Goal: Information Seeking & Learning: Learn about a topic

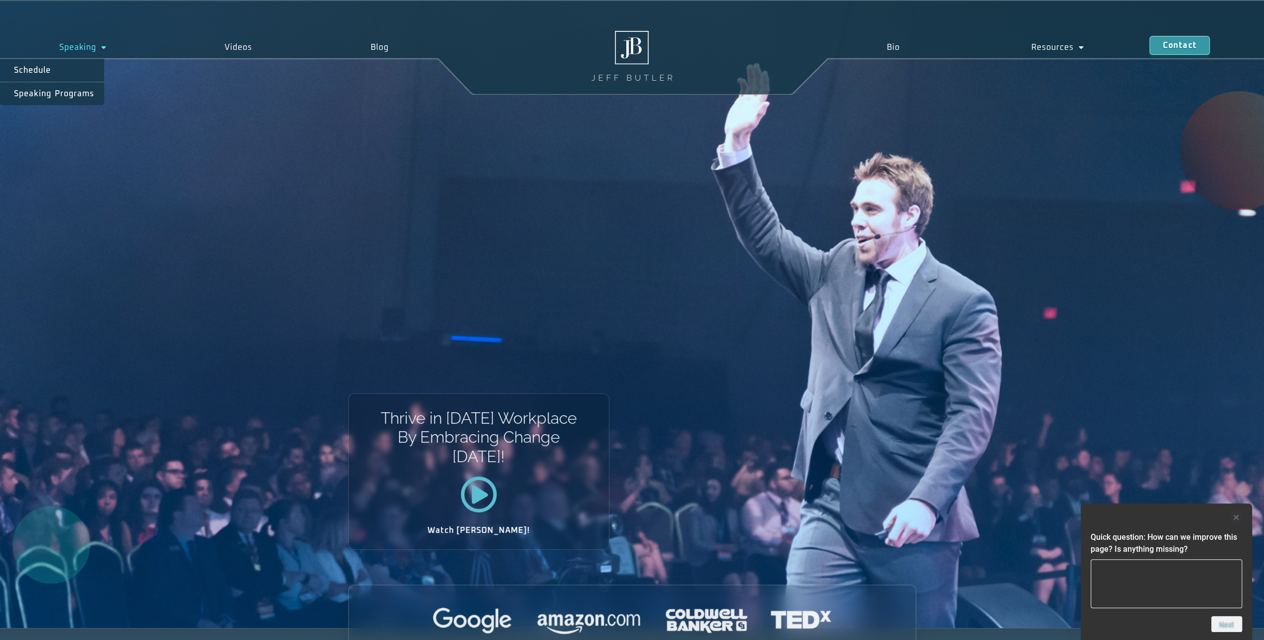
click at [73, 45] on link "Speaking" at bounding box center [83, 47] width 166 height 23
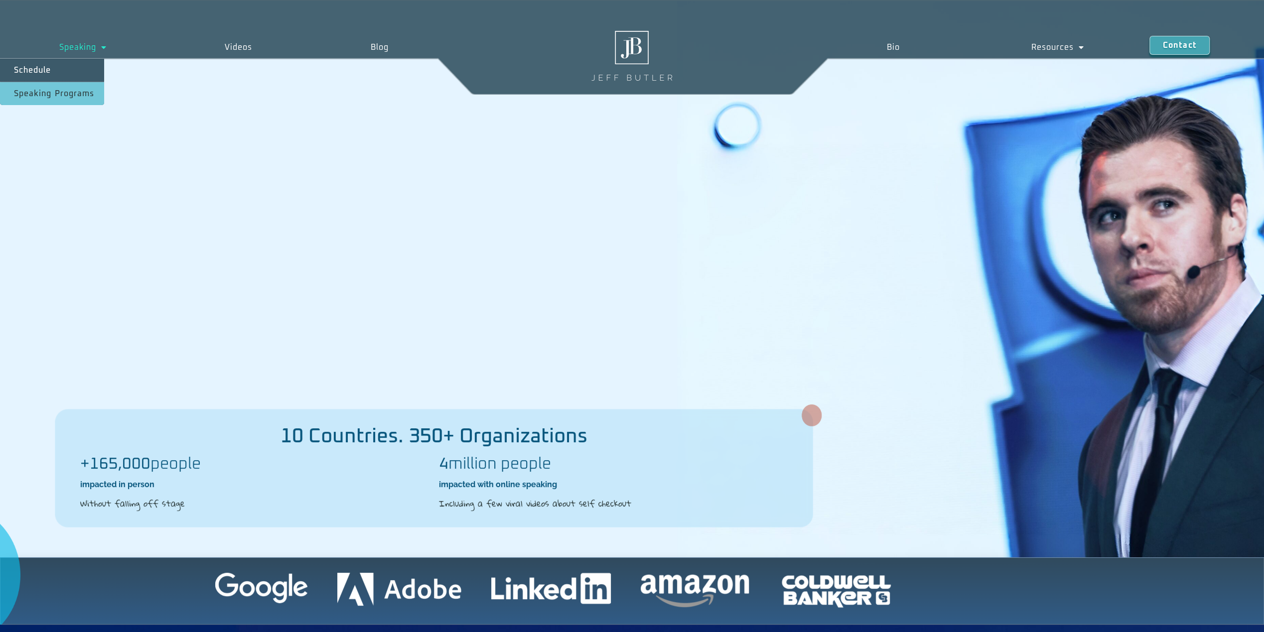
click at [68, 90] on link "Speaking Programs" at bounding box center [52, 93] width 104 height 23
click at [74, 90] on link "Speaking Programs" at bounding box center [52, 93] width 104 height 23
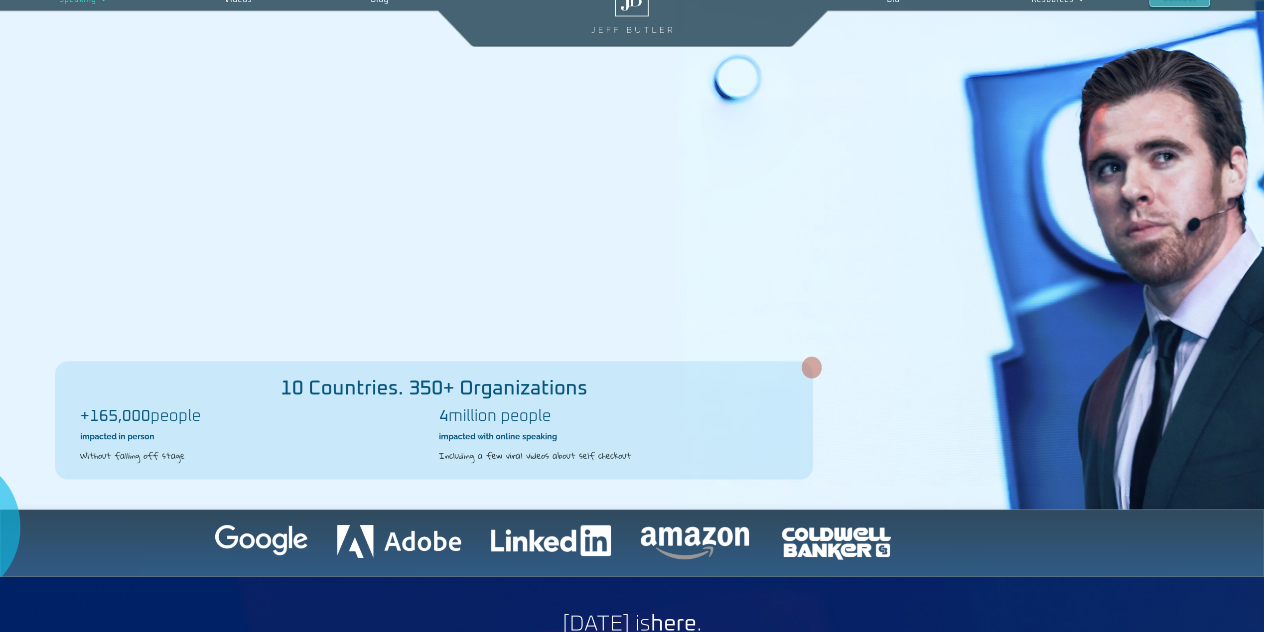
scroll to position [349, 0]
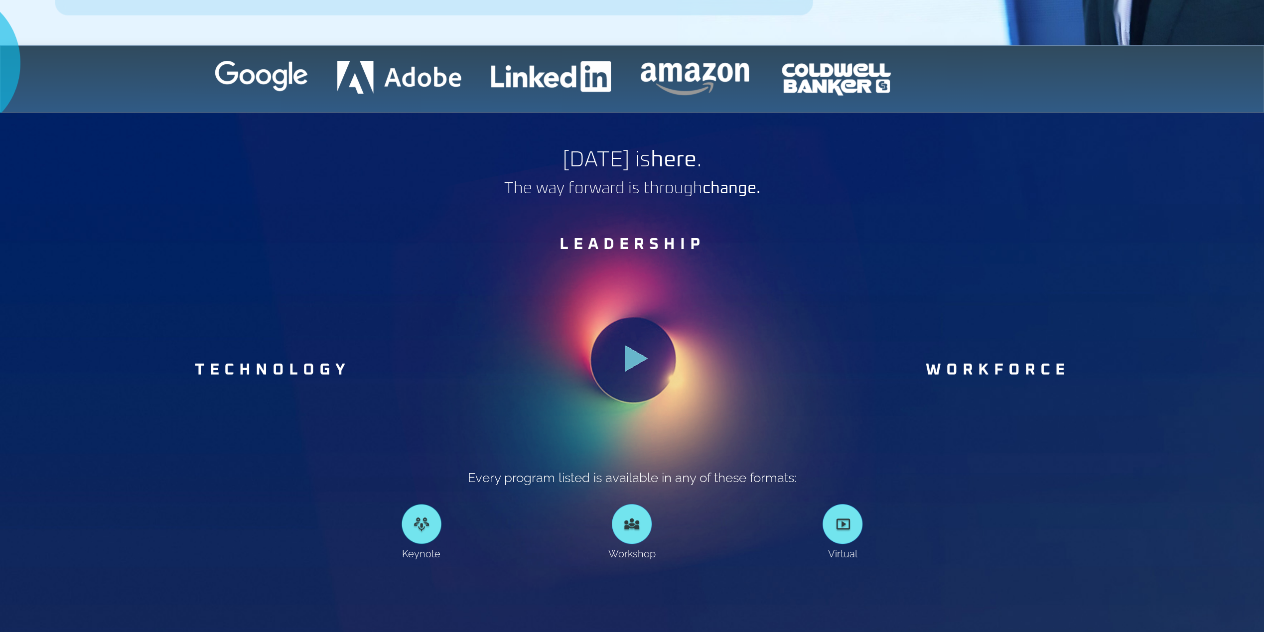
scroll to position [548, 0]
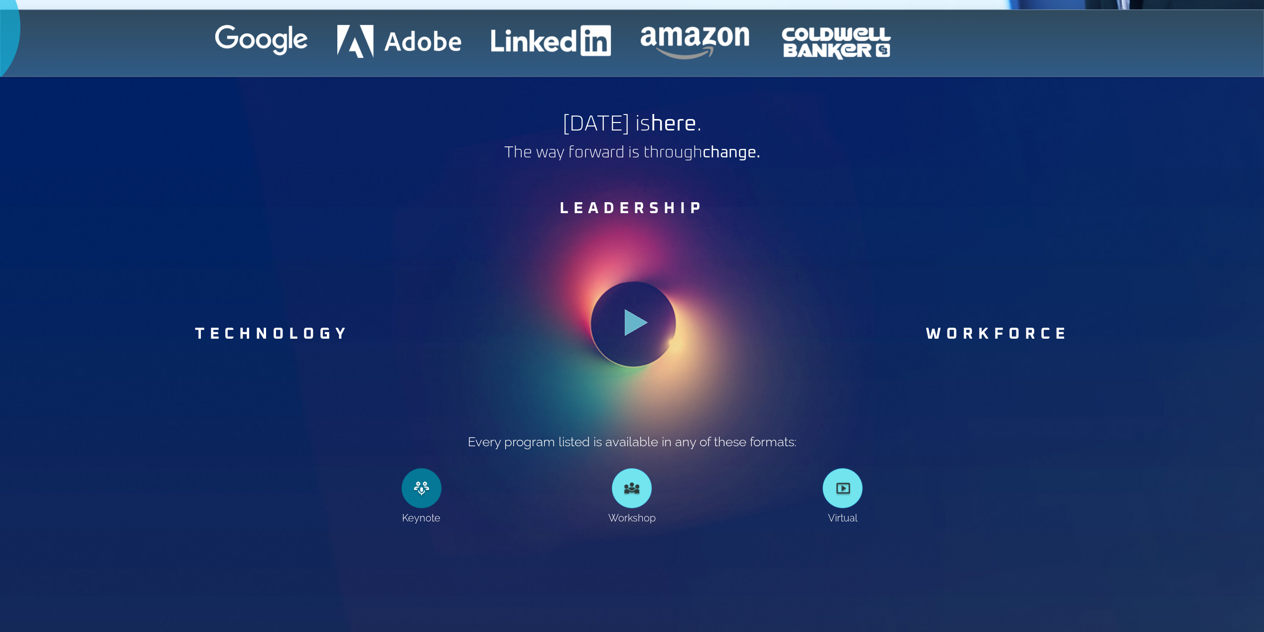
click at [423, 495] on link at bounding box center [422, 488] width 40 height 40
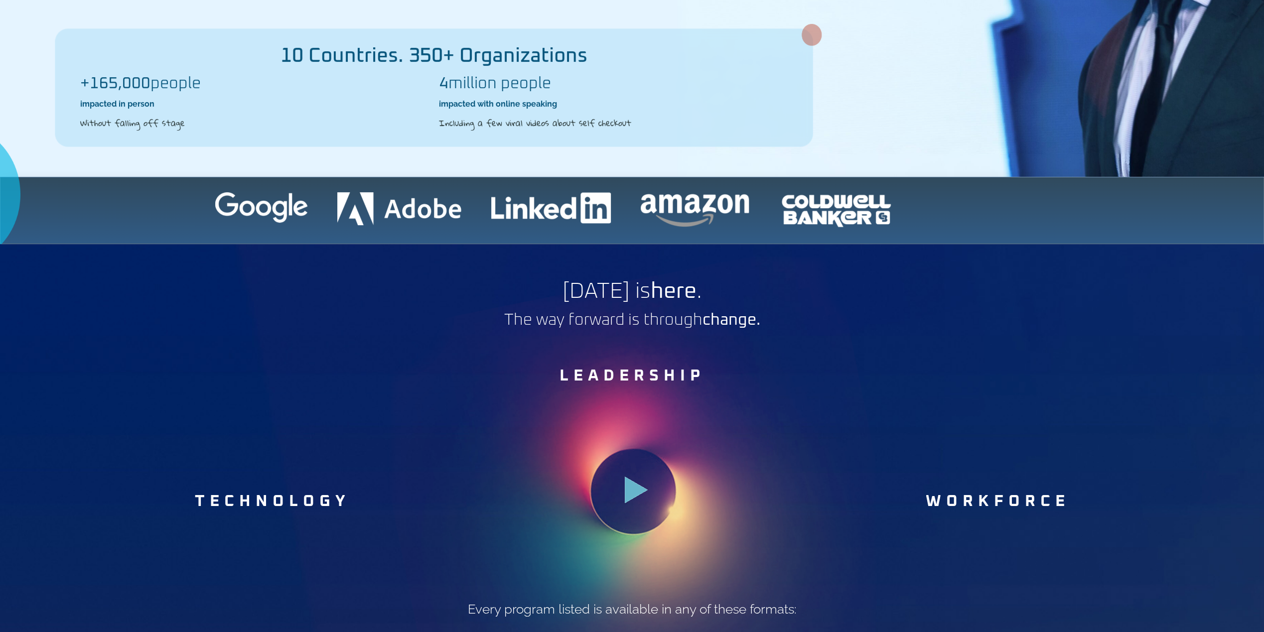
scroll to position [399, 0]
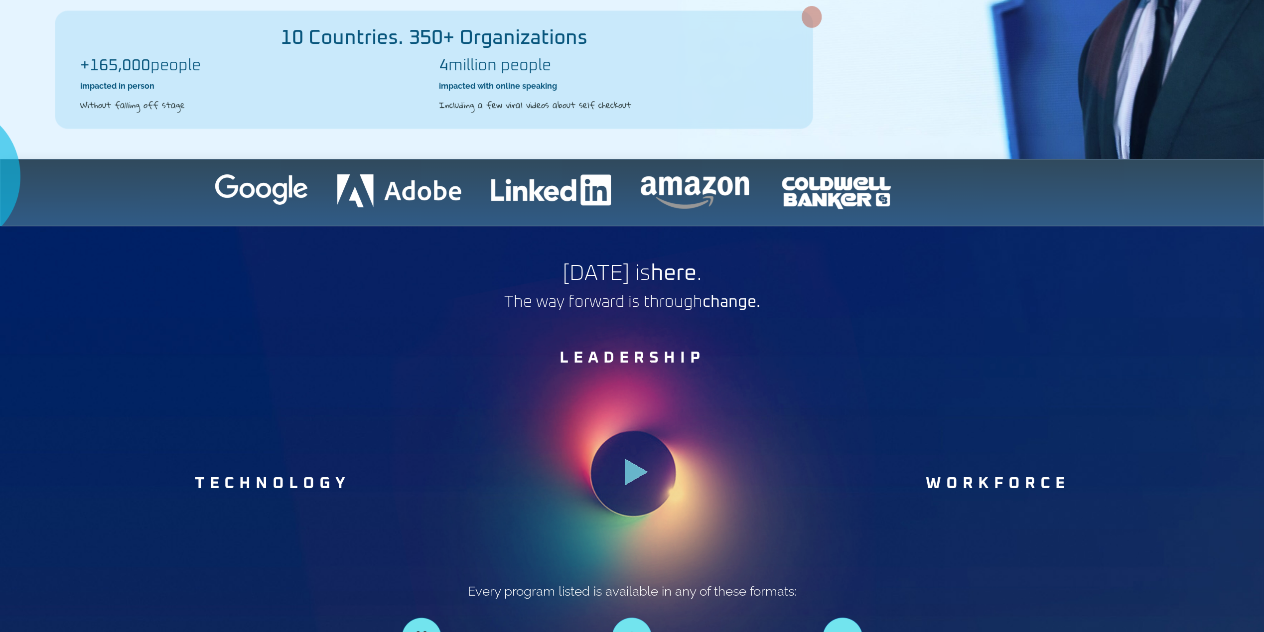
click at [628, 473] on icon at bounding box center [636, 472] width 23 height 27
